Goal: Communication & Community: Answer question/provide support

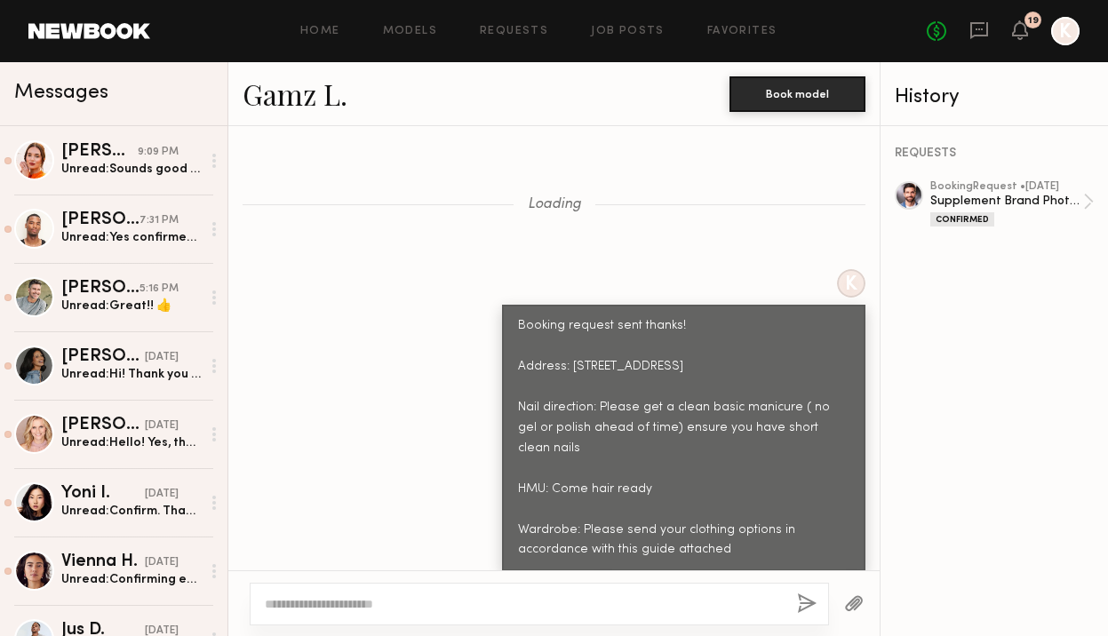
scroll to position [1339, 0]
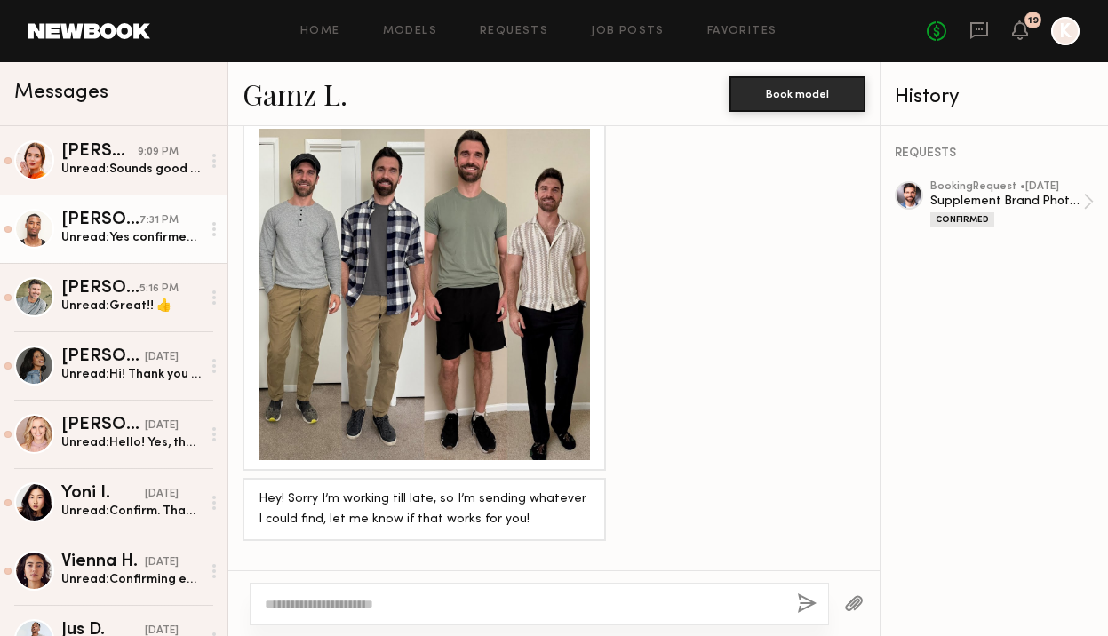
click at [112, 259] on link "Taj G. 7:31 PM Unread: Yes confirmed! Thank you." at bounding box center [114, 229] width 228 height 68
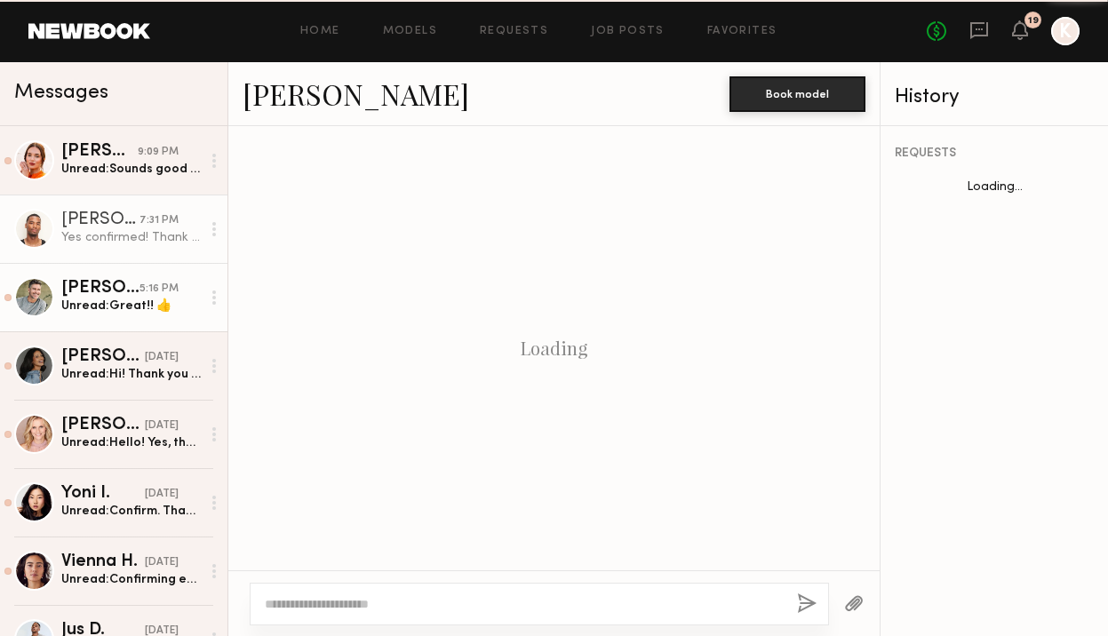
click at [107, 287] on div "[PERSON_NAME]" at bounding box center [100, 289] width 78 height 18
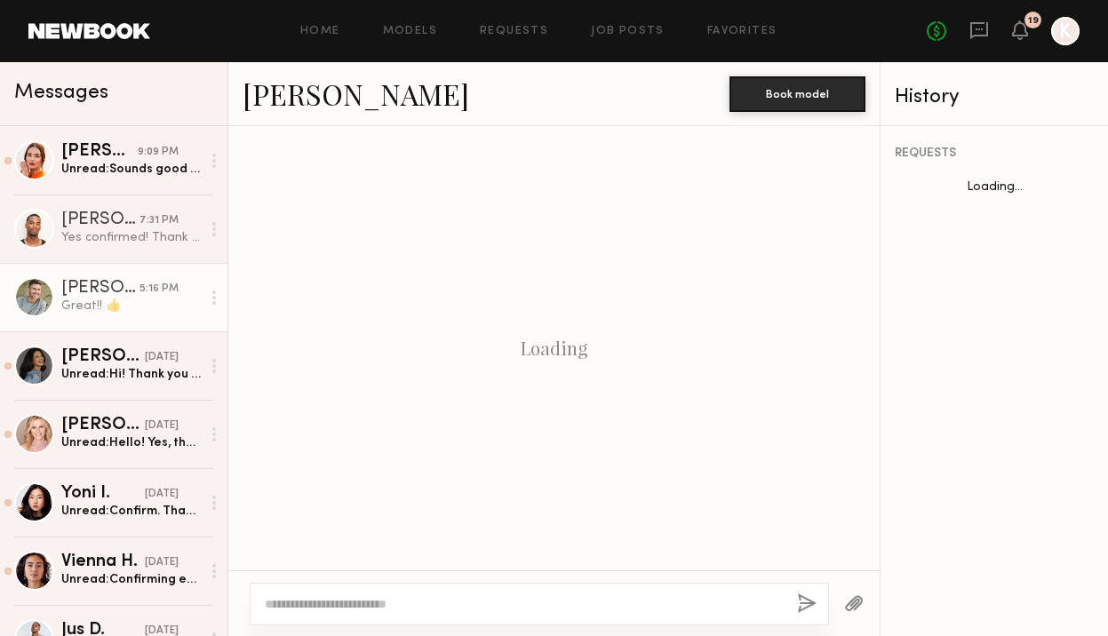
scroll to position [2143, 0]
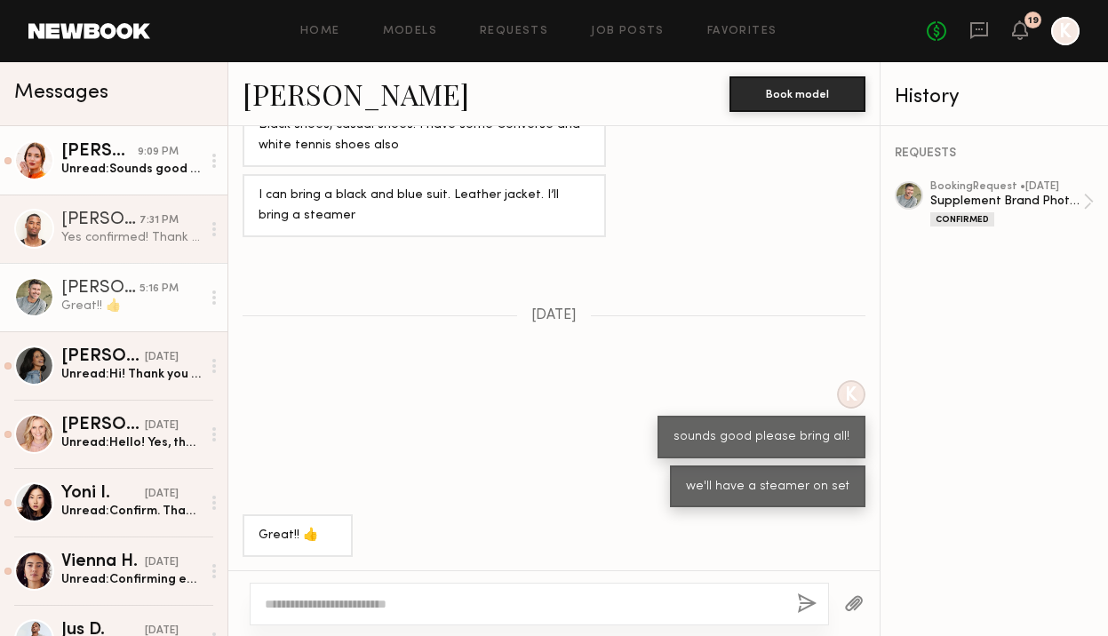
click at [152, 188] on link "Jules H. 9:09 PM Unread: Sounds good thank you!" at bounding box center [114, 160] width 228 height 68
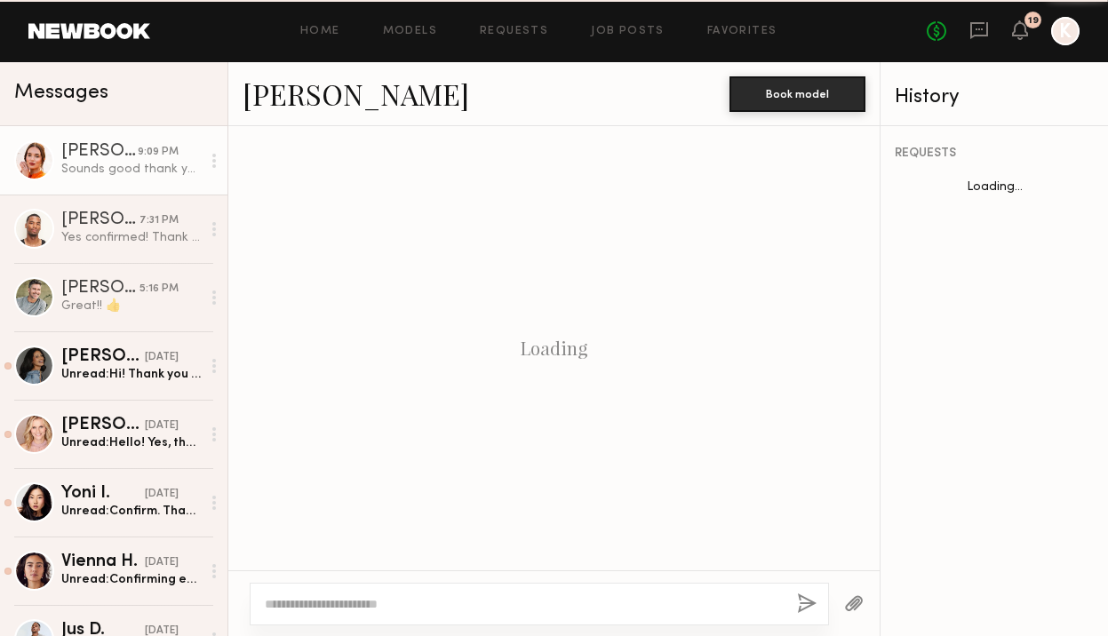
scroll to position [1422, 0]
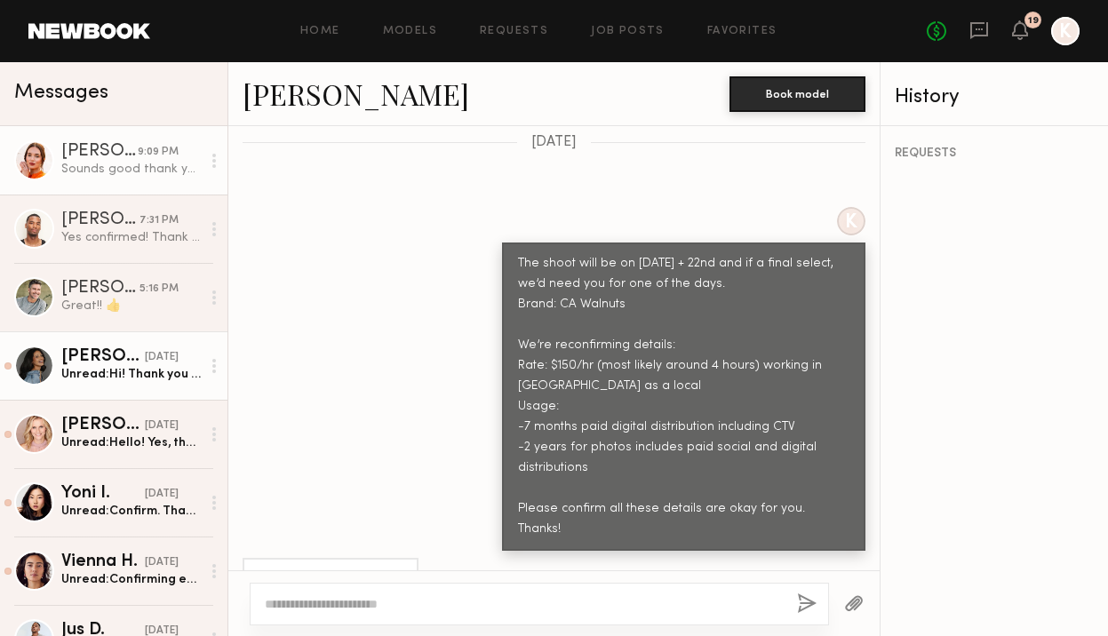
click at [148, 340] on link "Andrea P. yesterday Unread: Hi! Thank you for reaching out! I am currently avai…" at bounding box center [114, 366] width 228 height 68
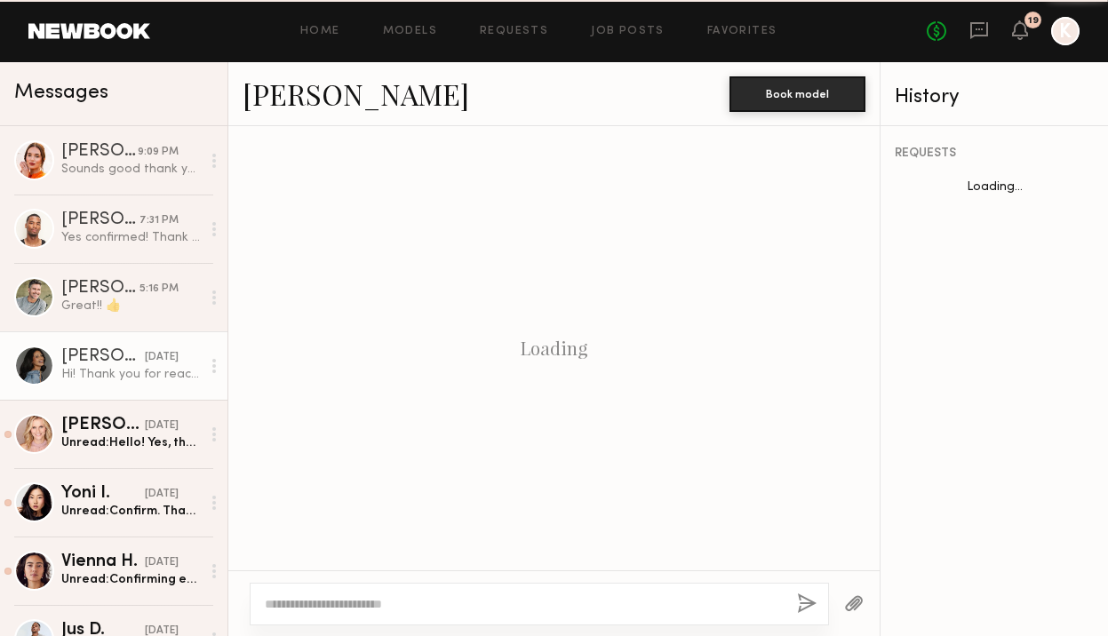
scroll to position [863, 0]
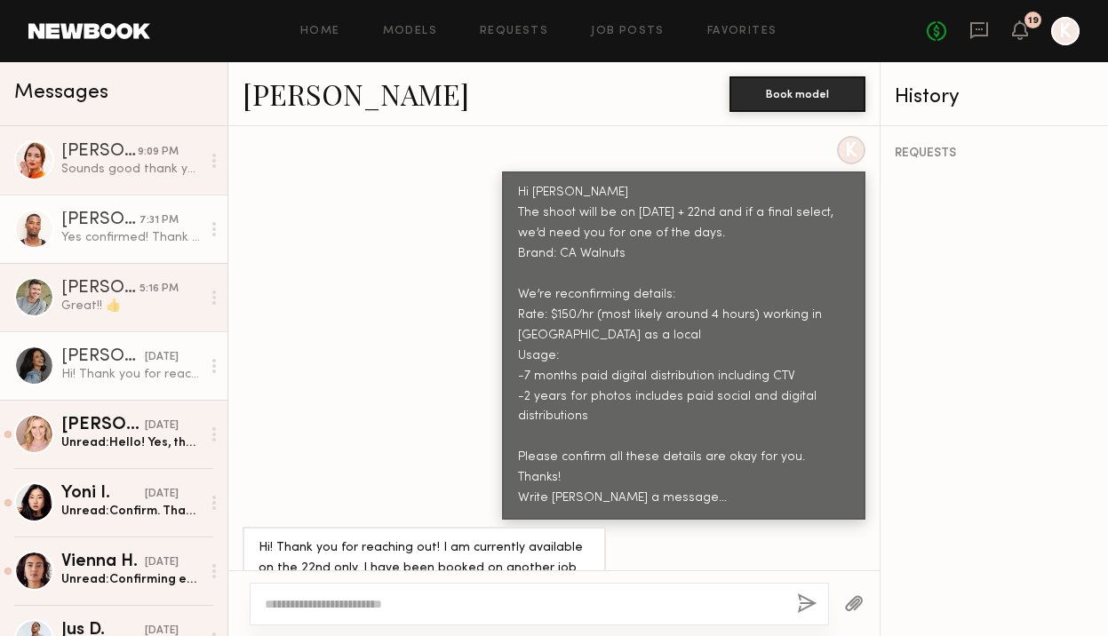
click at [129, 227] on div "Taj G." at bounding box center [100, 221] width 78 height 18
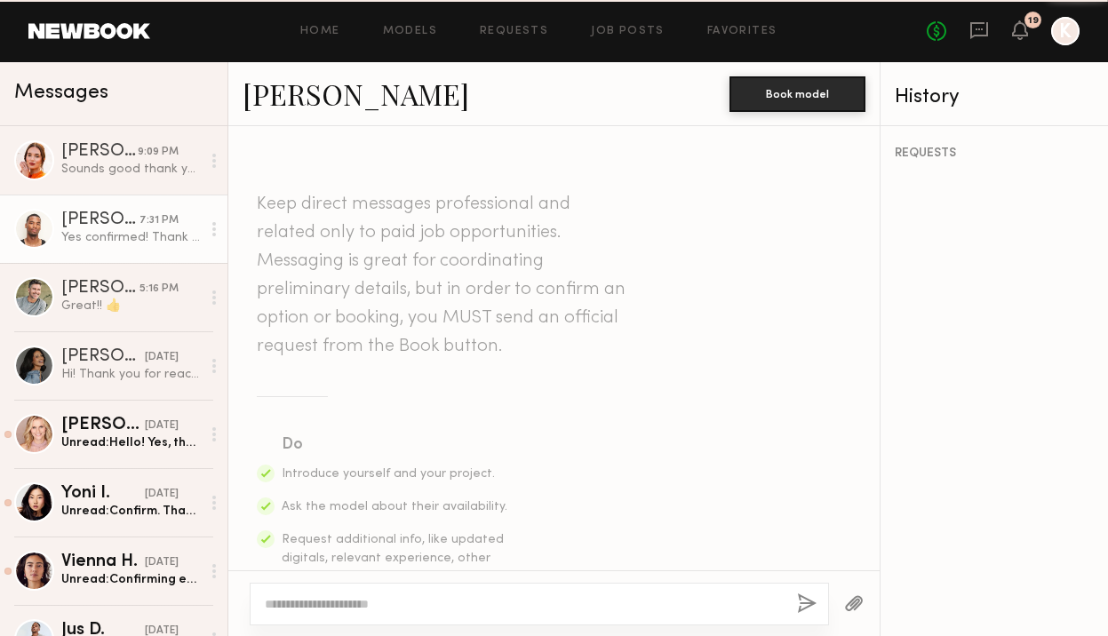
scroll to position [1148, 0]
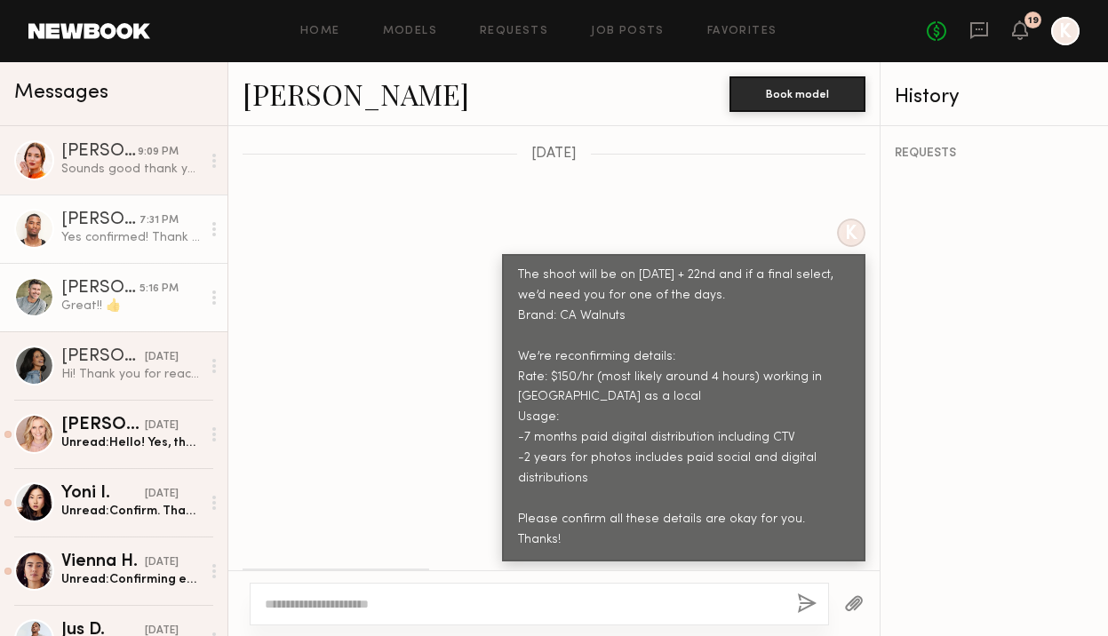
click at [128, 304] on div "Great!! 👍" at bounding box center [131, 306] width 140 height 17
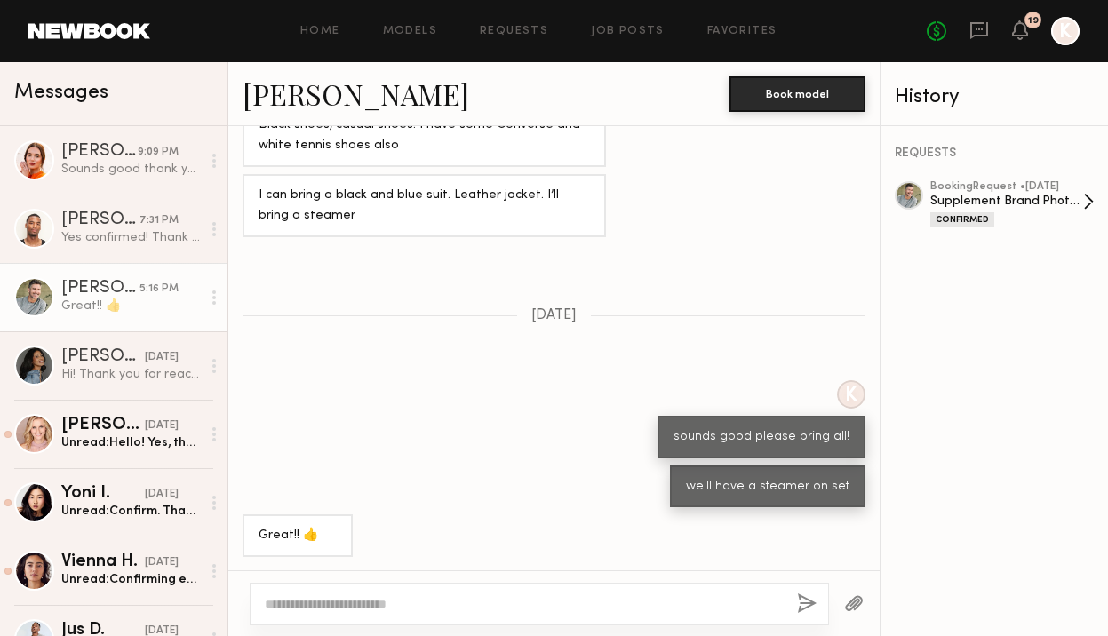
click at [989, 181] on div "booking Request • 08/12/2025" at bounding box center [1007, 187] width 153 height 12
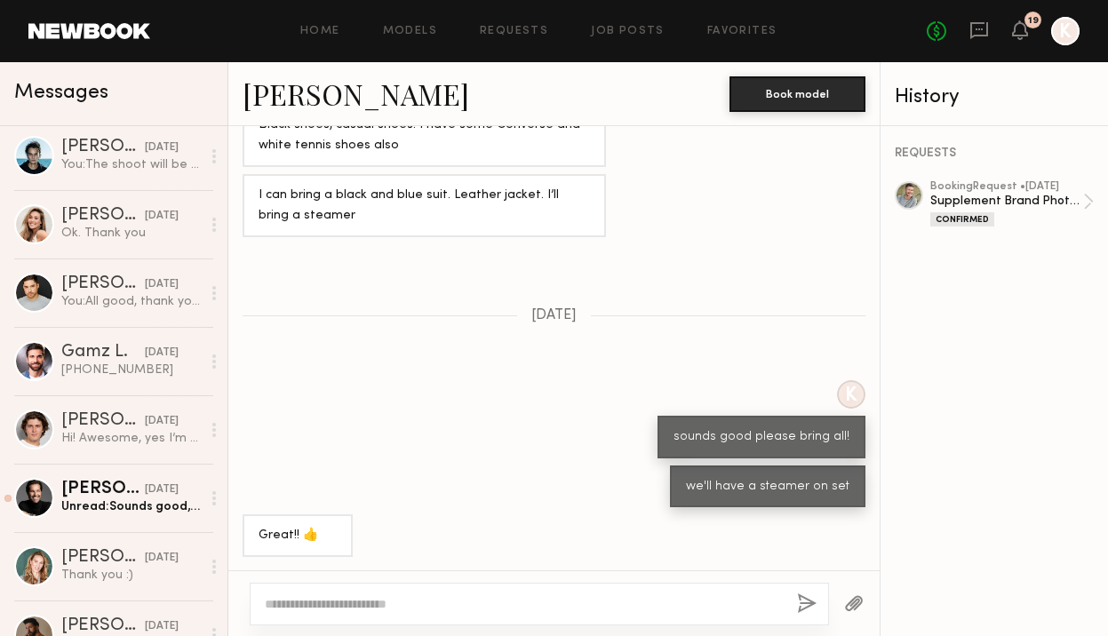
scroll to position [1013, 0]
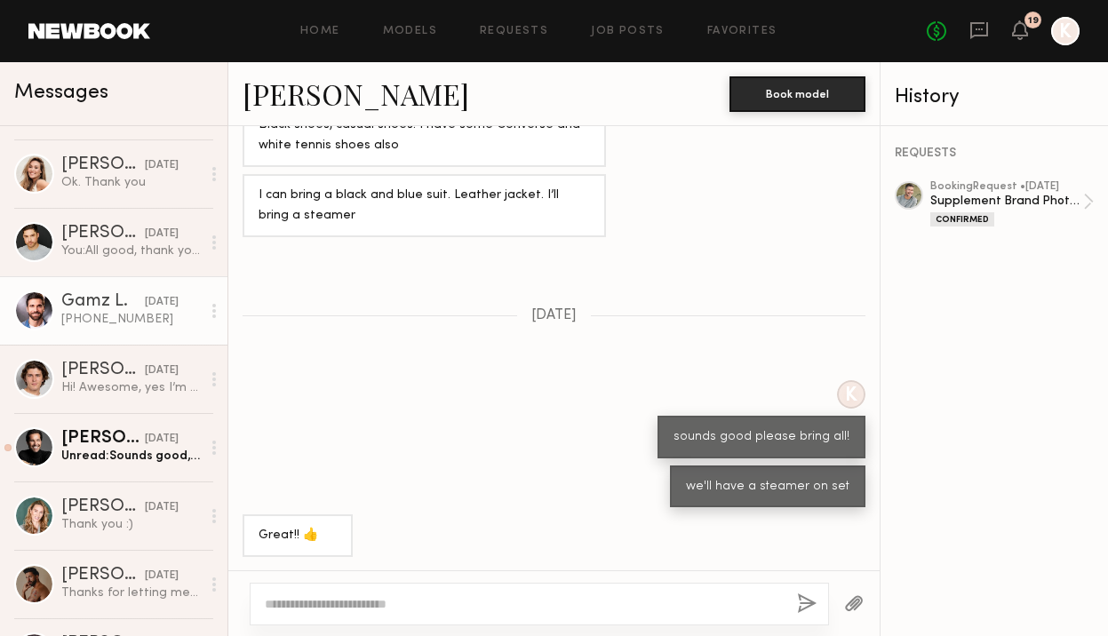
click at [100, 316] on div "(818)915-9170" at bounding box center [131, 319] width 140 height 17
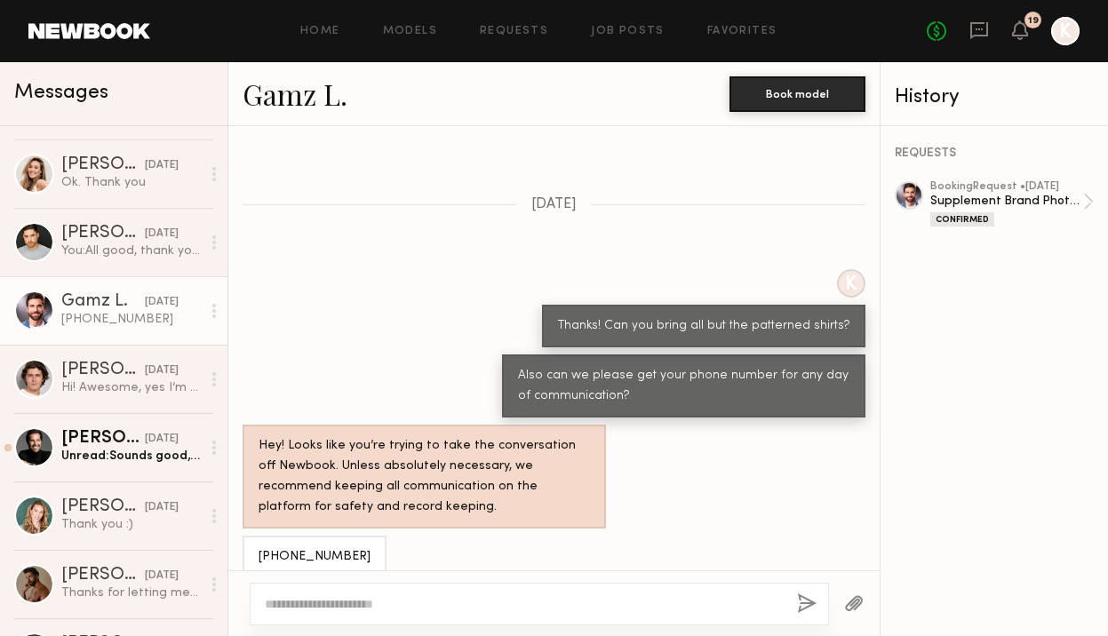
scroll to position [1539, 0]
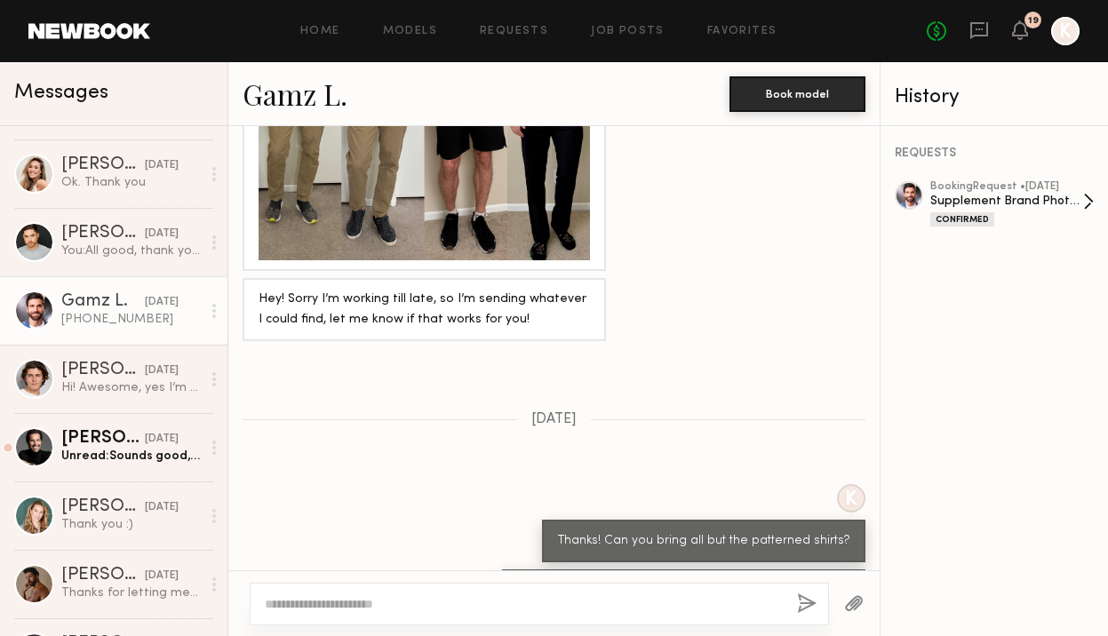
click at [972, 193] on div "Supplement Brand Photoshoot - [GEOGRAPHIC_DATA]" at bounding box center [1007, 201] width 153 height 17
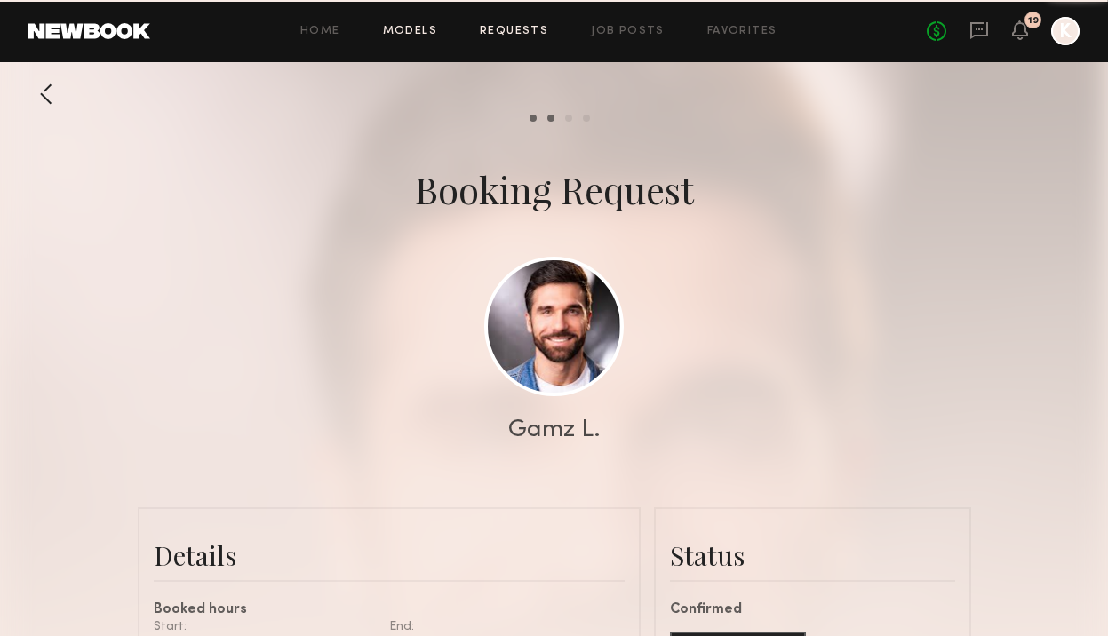
scroll to position [5224, 0]
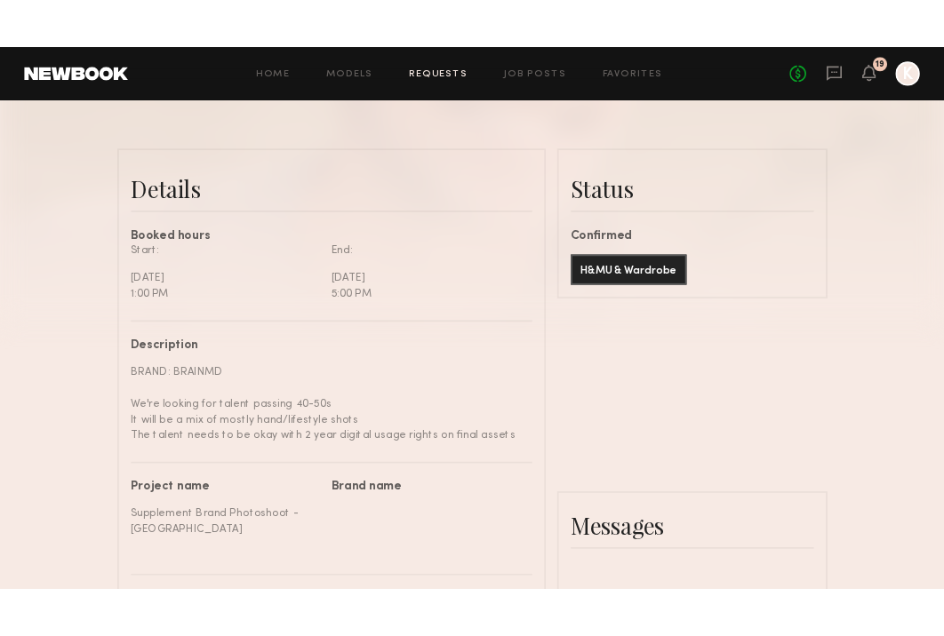
scroll to position [1807, 0]
